Goal: Transaction & Acquisition: Book appointment/travel/reservation

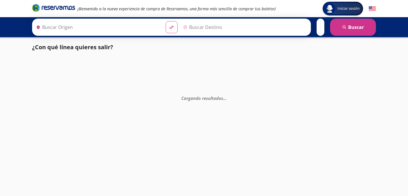
type input "[GEOGRAPHIC_DATA], [GEOGRAPHIC_DATA]"
type input "Querétaro, Querétaro"
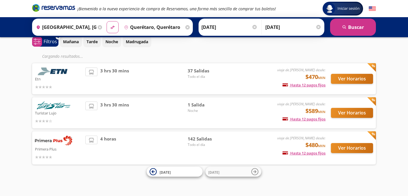
scroll to position [22, 0]
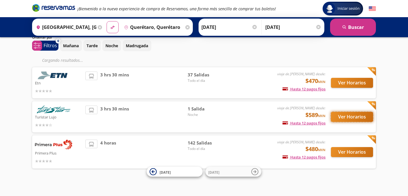
click at [350, 116] on button "Ver Horarios" at bounding box center [352, 117] width 42 height 10
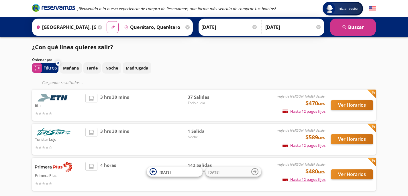
scroll to position [22, 0]
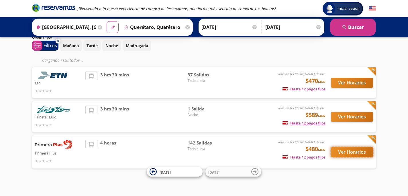
click at [349, 154] on button "Ver Horarios" at bounding box center [352, 152] width 42 height 10
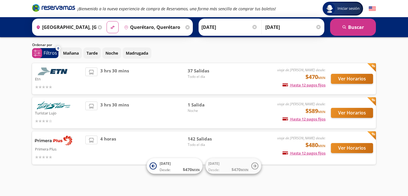
scroll to position [15, 0]
click at [354, 78] on button "Ver Horarios" at bounding box center [352, 79] width 42 height 10
